Goal: Task Accomplishment & Management: Complete application form

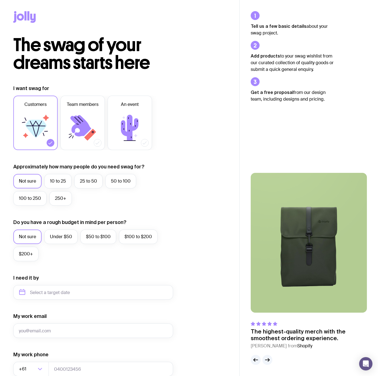
click at [38, 115] on icon at bounding box center [35, 127] width 33 height 33
click at [0, 0] on input "Customers" at bounding box center [0, 0] width 0 height 0
drag, startPoint x: 39, startPoint y: 139, endPoint x: 61, endPoint y: 175, distance: 42.4
click at [38, 139] on icon at bounding box center [35, 127] width 33 height 33
click at [0, 0] on input "Customers" at bounding box center [0, 0] width 0 height 0
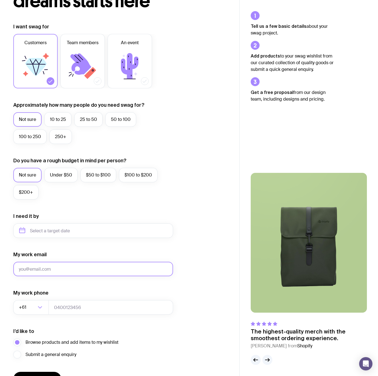
scroll to position [96, 0]
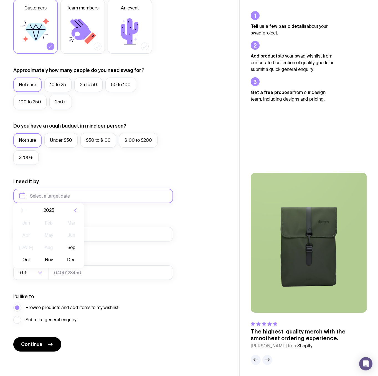
click at [57, 198] on input "text" at bounding box center [93, 196] width 160 height 14
click at [180, 219] on div "I want swag for Customers Team members An event Approximately how many people d…" at bounding box center [119, 170] width 213 height 363
click at [62, 200] on input "text" at bounding box center [93, 196] width 160 height 14
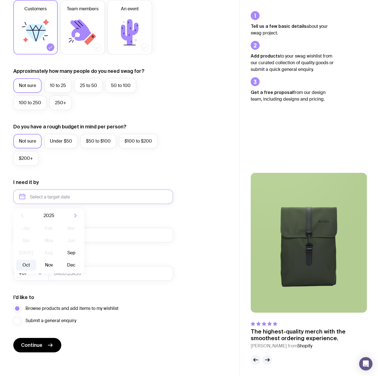
click at [39, 262] on button "Oct" at bounding box center [49, 264] width 20 height 11
type input "[DATE]"
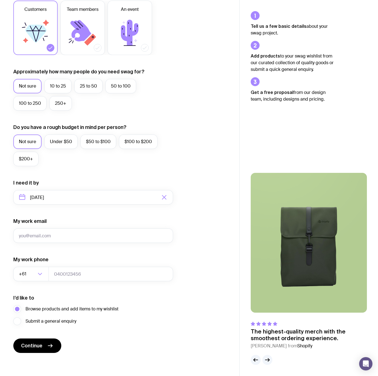
scroll to position [94, 0]
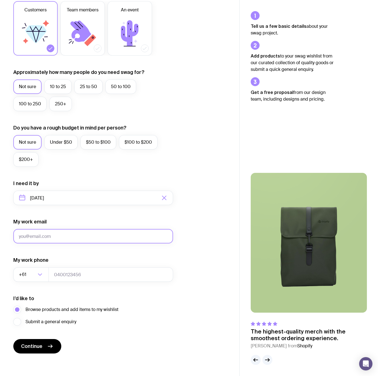
click at [41, 238] on input "My work email" at bounding box center [93, 236] width 160 height 14
type input "[EMAIL_ADDRESS][DOMAIN_NAME]"
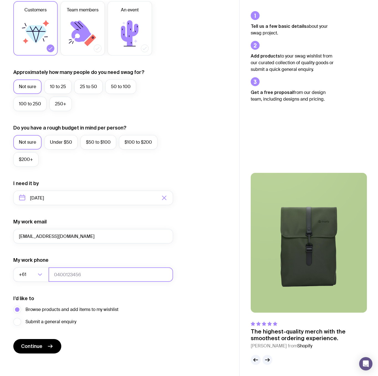
click at [54, 275] on input "tel" at bounding box center [111, 274] width 125 height 14
click at [56, 272] on input "0422616323" at bounding box center [111, 274] width 125 height 14
type input "422616323"
drag, startPoint x: 141, startPoint y: 332, endPoint x: 112, endPoint y: 336, distance: 29.1
click at [141, 332] on form "I want swag for Customers Team members An event Approximately how many people d…" at bounding box center [93, 172] width 160 height 363
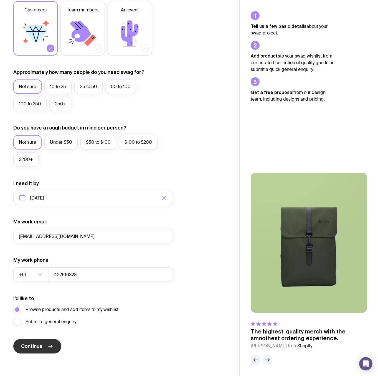
click at [46, 344] on button "Continue" at bounding box center [37, 346] width 48 height 14
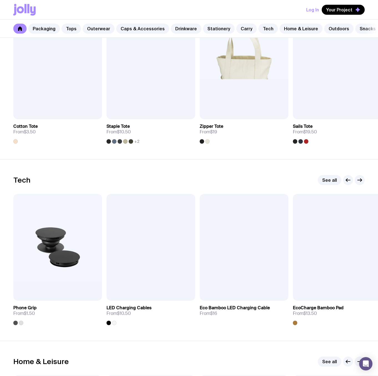
scroll to position [1223, 0]
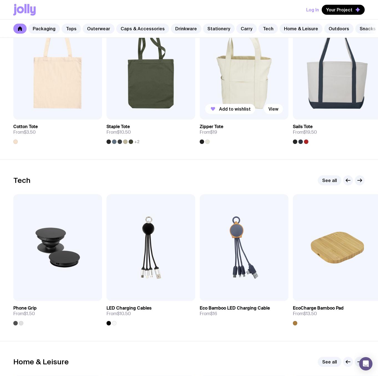
click at [245, 83] on img at bounding box center [244, 66] width 89 height 107
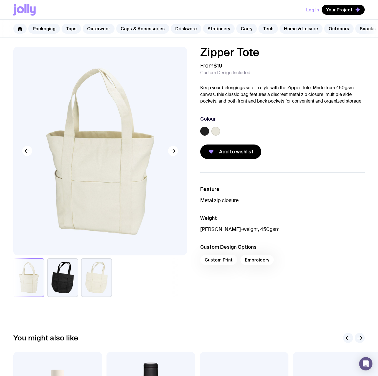
click at [207, 132] on label at bounding box center [204, 131] width 9 height 9
click at [0, 0] on input "radio" at bounding box center [0, 0] width 0 height 0
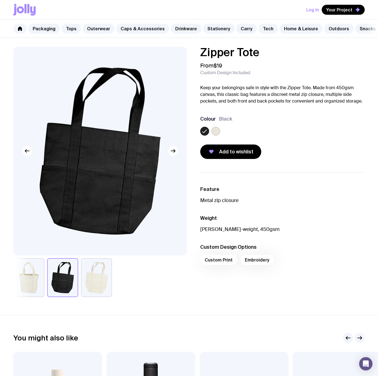
click at [216, 131] on label at bounding box center [216, 131] width 9 height 9
click at [0, 0] on input "radio" at bounding box center [0, 0] width 0 height 0
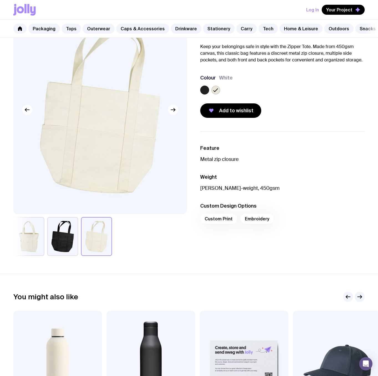
scroll to position [111, 0]
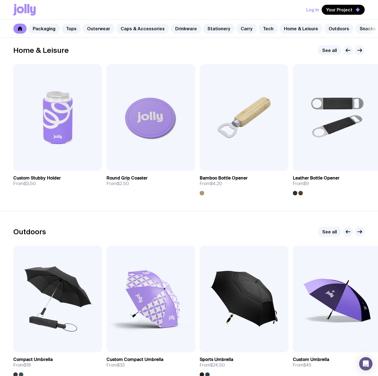
scroll to position [1454, 0]
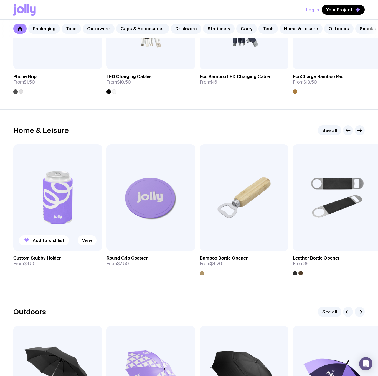
click at [74, 195] on img at bounding box center [57, 197] width 89 height 107
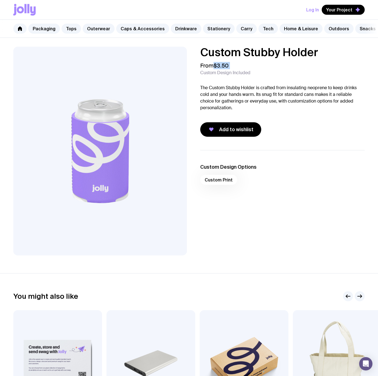
drag, startPoint x: 215, startPoint y: 64, endPoint x: 237, endPoint y: 65, distance: 21.4
click at [237, 65] on div "From $3.50 Custom Design Included" at bounding box center [282, 68] width 165 height 13
click at [273, 90] on p "The Custom Stubby Holder is crafted from insulating neoprene to keep drinks col…" at bounding box center [282, 97] width 165 height 27
click at [224, 130] on span "Add to wishlist" at bounding box center [236, 129] width 34 height 7
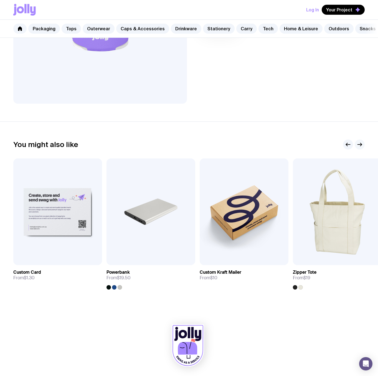
click at [361, 145] on icon "button" at bounding box center [360, 144] width 7 height 7
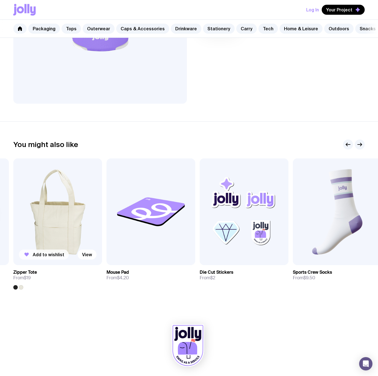
click at [49, 254] on span "Add to wishlist" at bounding box center [49, 255] width 32 height 6
click at [219, 255] on button "Add to wishlist" at bounding box center [230, 254] width 50 height 10
click at [328, 211] on img at bounding box center [337, 211] width 89 height 107
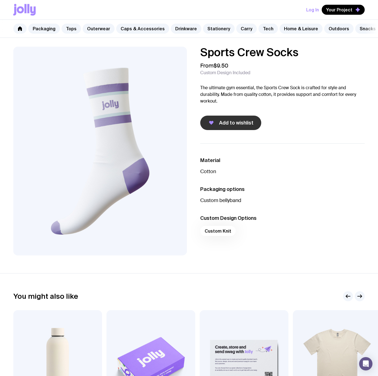
click at [224, 119] on button "Add to wishlist" at bounding box center [230, 122] width 61 height 14
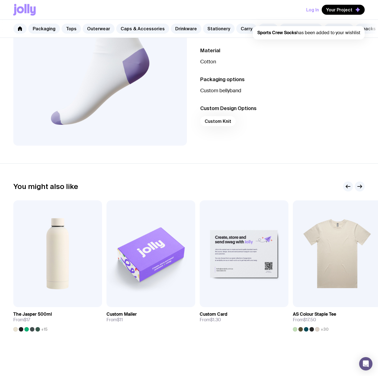
scroll to position [148, 0]
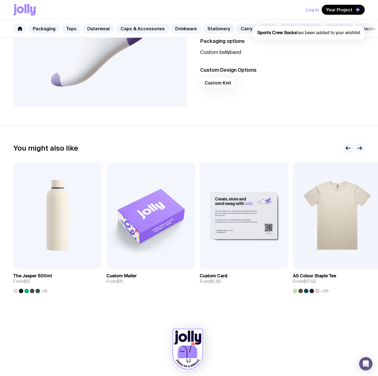
click at [361, 148] on icon "button" at bounding box center [360, 148] width 7 height 7
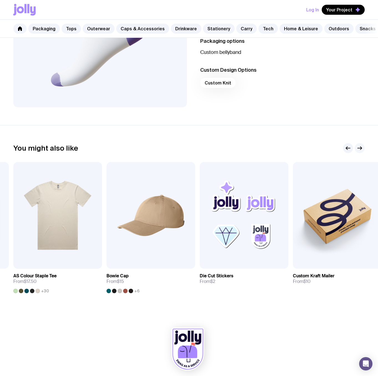
click at [361, 147] on icon "button" at bounding box center [360, 148] width 7 height 7
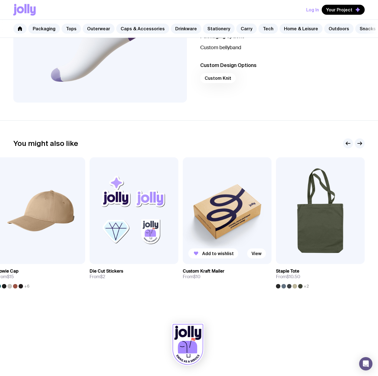
scroll to position [0, 0]
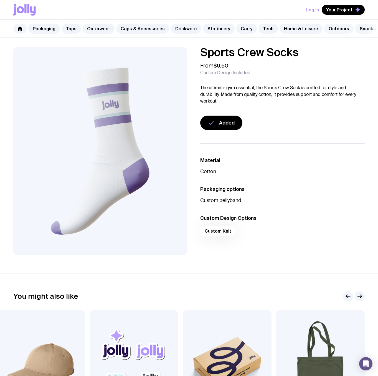
click at [325, 28] on link "Outdoors" at bounding box center [339, 29] width 29 height 10
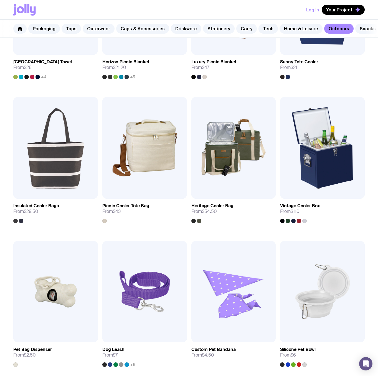
scroll to position [479, 0]
click at [303, 220] on div at bounding box center [305, 220] width 4 height 4
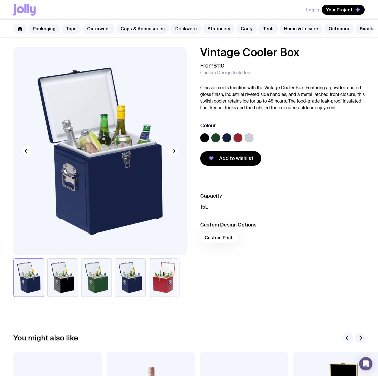
click at [239, 137] on label at bounding box center [238, 137] width 9 height 9
click at [0, 0] on input "radio" at bounding box center [0, 0] width 0 height 0
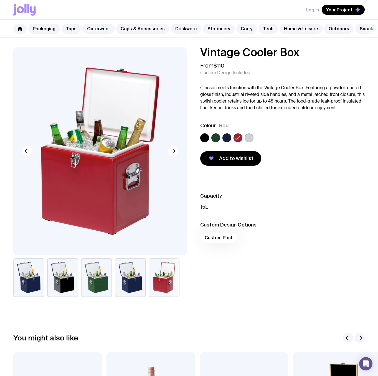
click at [231, 137] on label at bounding box center [227, 137] width 9 height 9
click at [0, 0] on input "radio" at bounding box center [0, 0] width 0 height 0
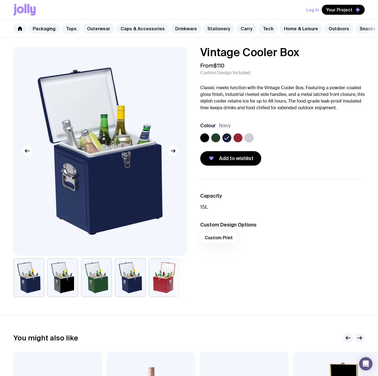
click at [212, 138] on label at bounding box center [216, 137] width 9 height 9
click at [0, 0] on input "radio" at bounding box center [0, 0] width 0 height 0
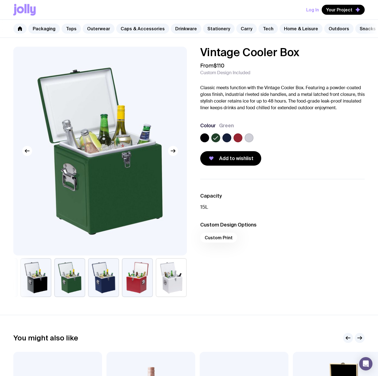
drag, startPoint x: 204, startPoint y: 137, endPoint x: 239, endPoint y: 147, distance: 37.0
click at [204, 137] on label at bounding box center [204, 137] width 9 height 9
click at [0, 0] on input "radio" at bounding box center [0, 0] width 0 height 0
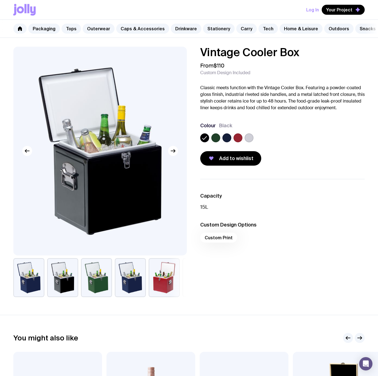
click at [250, 138] on label at bounding box center [249, 137] width 9 height 9
click at [0, 0] on input "radio" at bounding box center [0, 0] width 0 height 0
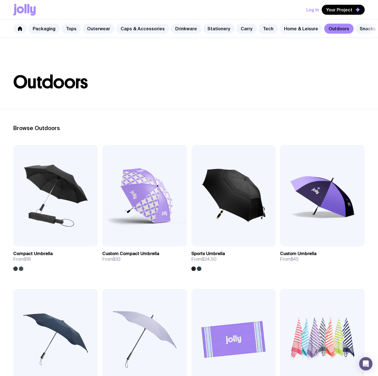
click at [281, 27] on link "Home & Leisure" at bounding box center [301, 29] width 43 height 10
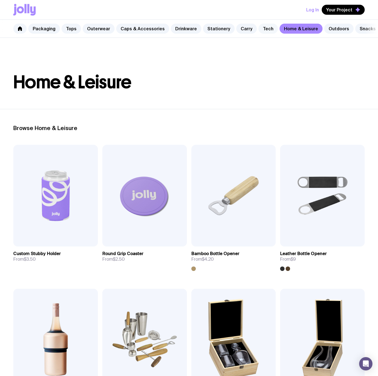
click at [260, 25] on link "Tech" at bounding box center [268, 29] width 19 height 10
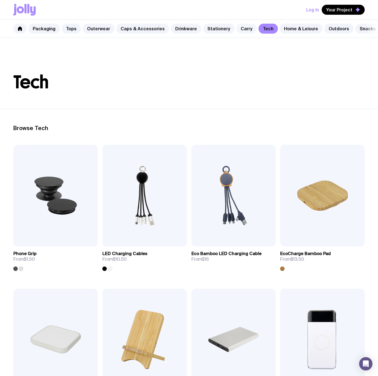
click at [237, 30] on link "Carry" at bounding box center [247, 29] width 21 height 10
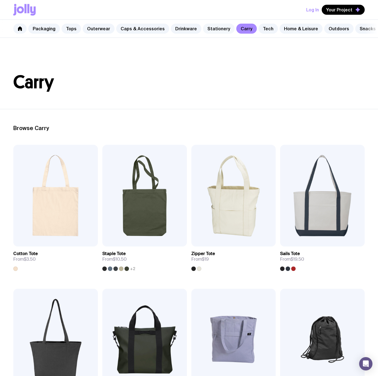
drag, startPoint x: 214, startPoint y: 35, endPoint x: 212, endPoint y: 29, distance: 6.1
click at [214, 35] on div "Packaging Tops Outerwear Caps & Accessories Drinkware Stationery Carry Tech Hom…" at bounding box center [189, 29] width 378 height 18
click at [212, 29] on link "Stationery" at bounding box center [219, 29] width 32 height 10
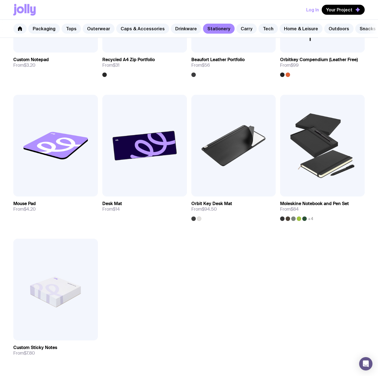
scroll to position [789, 0]
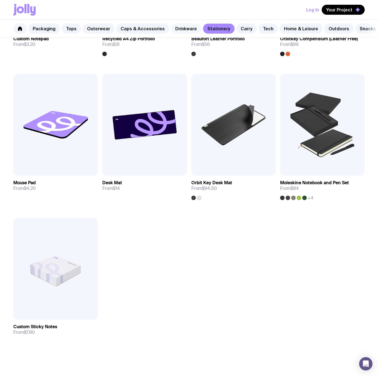
click at [184, 26] on link "Drinkware" at bounding box center [186, 29] width 31 height 10
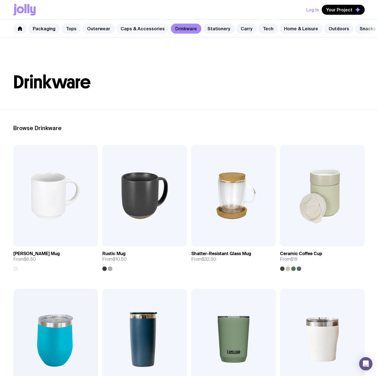
click at [156, 30] on link "Caps & Accessories" at bounding box center [142, 29] width 53 height 10
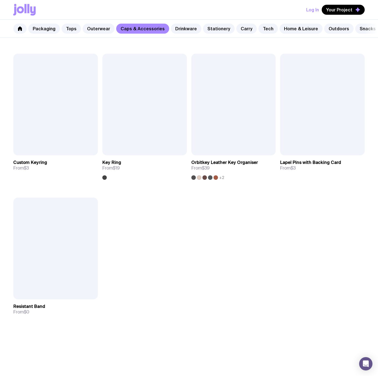
scroll to position [810, 0]
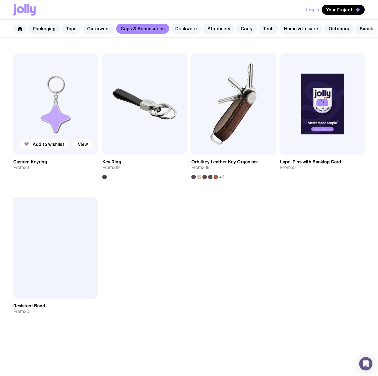
click at [45, 143] on span "Add to wishlist" at bounding box center [49, 144] width 32 height 6
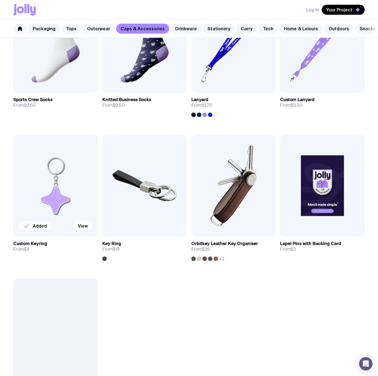
scroll to position [621, 0]
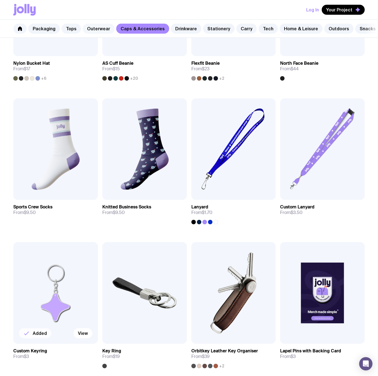
click at [99, 29] on link "Outerwear" at bounding box center [99, 29] width 32 height 10
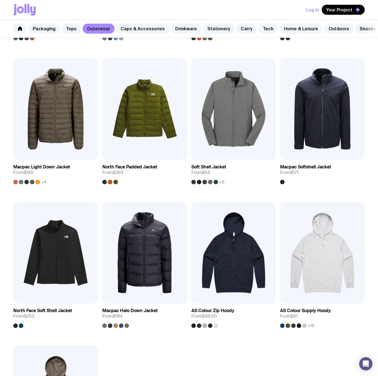
scroll to position [708, 0]
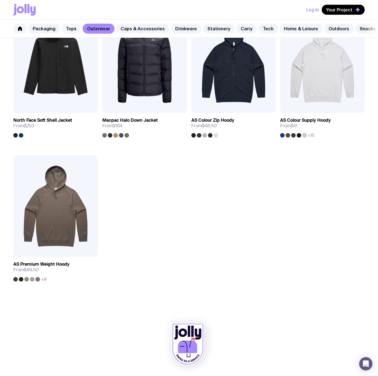
click at [65, 30] on link "Tops" at bounding box center [71, 29] width 19 height 10
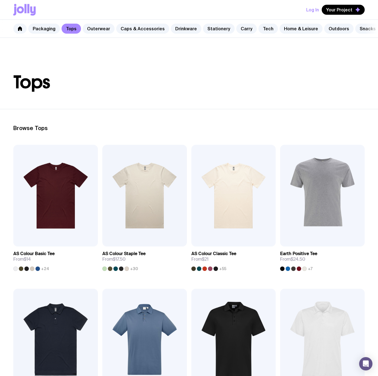
drag, startPoint x: 43, startPoint y: 30, endPoint x: 93, endPoint y: 49, distance: 53.2
click at [43, 30] on link "Packaging" at bounding box center [44, 29] width 32 height 10
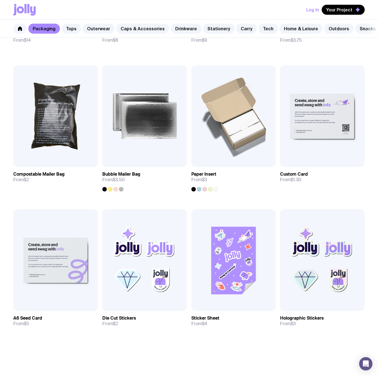
scroll to position [407, 0]
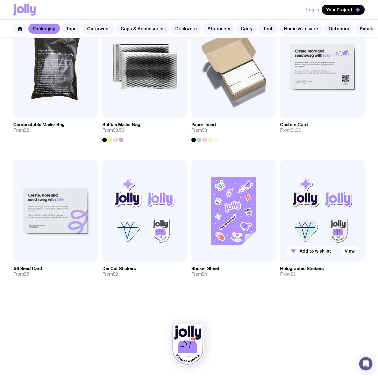
click at [310, 252] on span "Add to wishlist" at bounding box center [316, 251] width 32 height 6
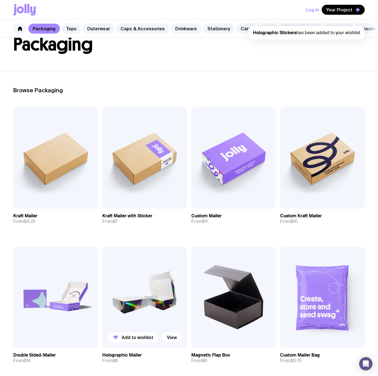
scroll to position [0, 0]
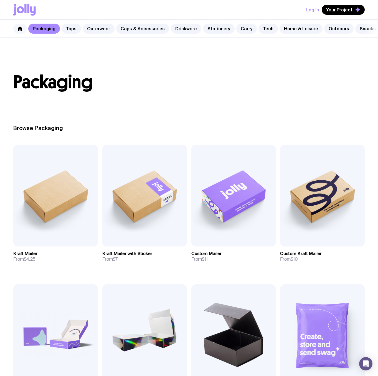
click at [19, 29] on icon at bounding box center [20, 28] width 4 height 4
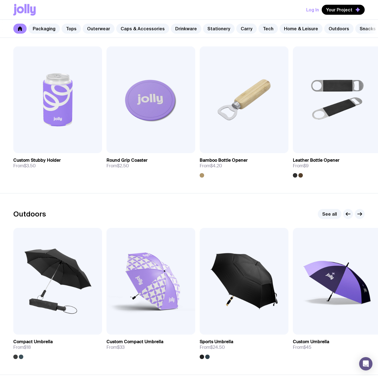
scroll to position [1793, 0]
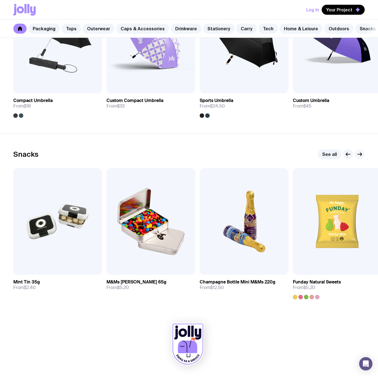
click at [359, 154] on icon "button" at bounding box center [360, 154] width 7 height 7
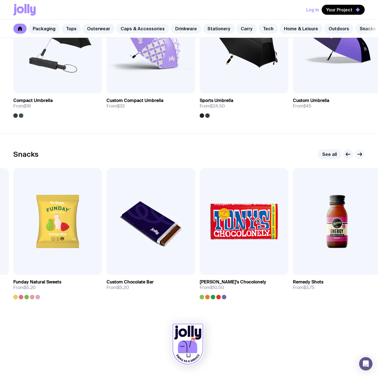
click at [359, 154] on icon "button" at bounding box center [360, 154] width 7 height 7
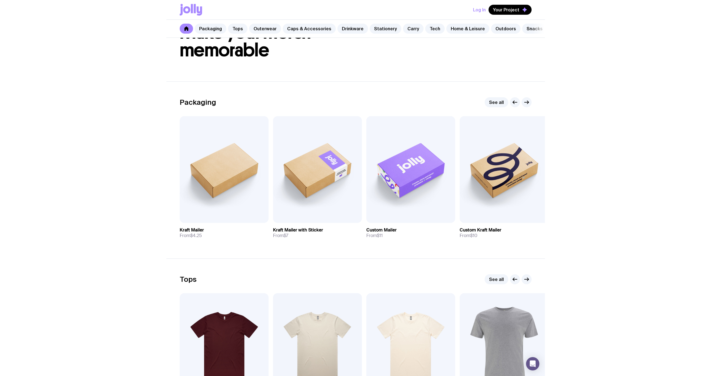
scroll to position [0, 0]
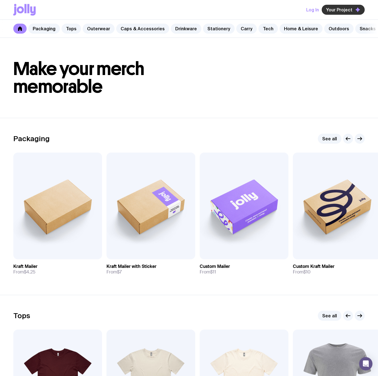
click at [334, 11] on span "Your Project" at bounding box center [339, 10] width 26 height 6
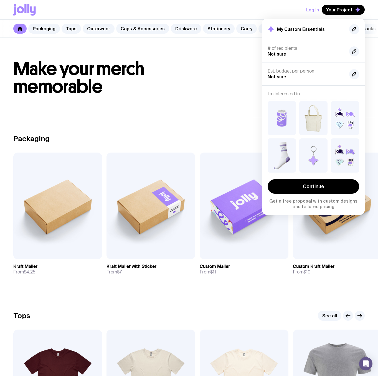
click at [294, 50] on h4 "# of recipients" at bounding box center [306, 49] width 77 height 6
click at [223, 99] on header "Make your merch memorable" at bounding box center [189, 78] width 378 height 80
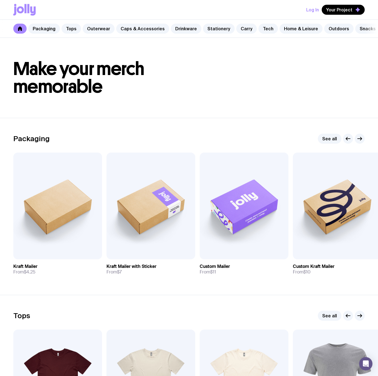
click at [33, 9] on icon at bounding box center [24, 10] width 22 height 12
click at [311, 10] on button "Log In" at bounding box center [312, 10] width 13 height 10
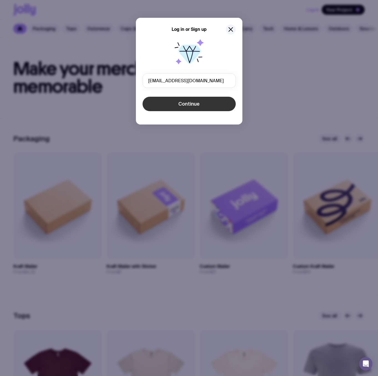
click at [194, 104] on span "Continue" at bounding box center [189, 103] width 21 height 7
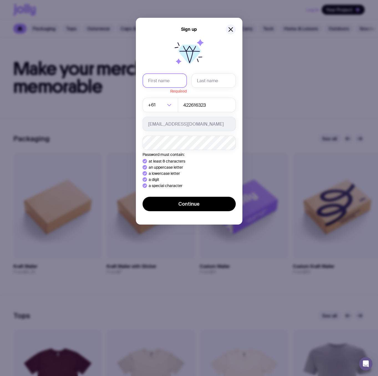
click at [161, 79] on input "text" at bounding box center [165, 80] width 44 height 14
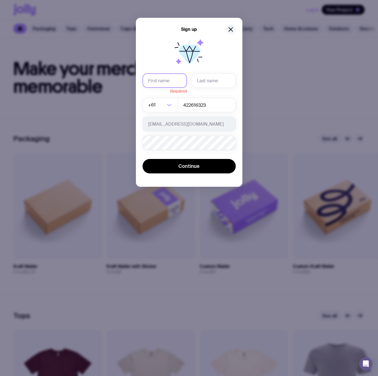
type input "[PERSON_NAME]"
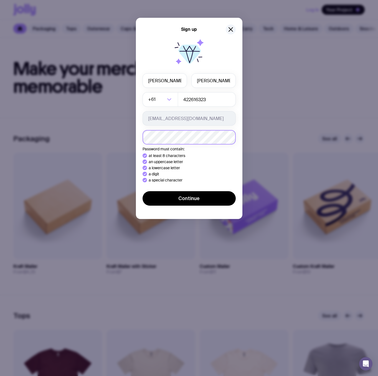
click at [124, 136] on div "Sign up [PERSON_NAME] +61 Loading... 422616323 [EMAIL_ADDRESS][DOMAIN_NAME] Pas…" at bounding box center [189, 188] width 378 height 376
click at [143, 191] on button "Continue" at bounding box center [189, 198] width 93 height 14
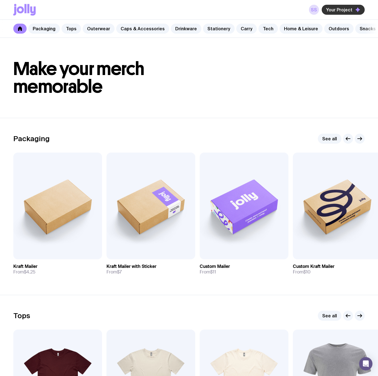
click at [345, 10] on span "Your Project" at bounding box center [339, 10] width 26 height 6
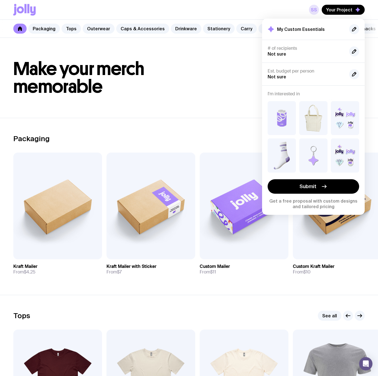
click at [314, 8] on link "SS" at bounding box center [314, 10] width 10 height 10
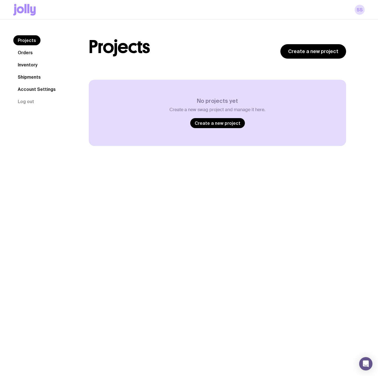
drag, startPoint x: 31, startPoint y: 88, endPoint x: 82, endPoint y: 91, distance: 52.0
click at [31, 88] on link "Account Settings" at bounding box center [36, 89] width 47 height 10
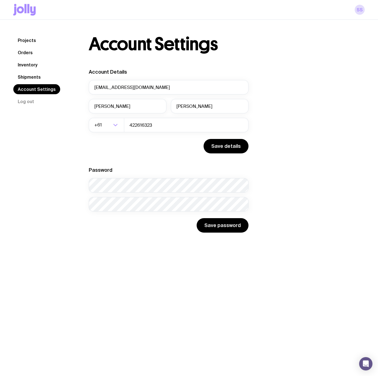
click at [24, 76] on link "Shipments" at bounding box center [29, 77] width 32 height 10
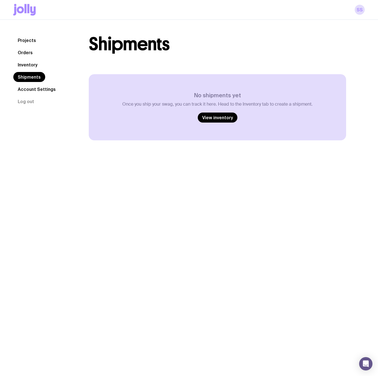
click at [29, 64] on link "Inventory" at bounding box center [27, 65] width 29 height 10
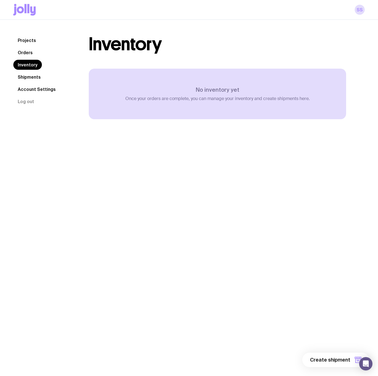
click at [29, 52] on link "Orders" at bounding box center [25, 52] width 24 height 10
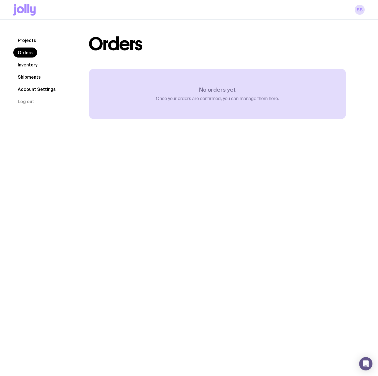
click at [30, 41] on link "Projects" at bounding box center [26, 40] width 27 height 10
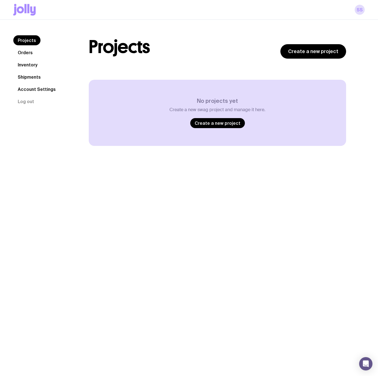
drag, startPoint x: 22, startPoint y: 7, endPoint x: 106, endPoint y: 92, distance: 119.0
click at [22, 7] on icon at bounding box center [24, 10] width 22 height 12
